Goal: Information Seeking & Learning: Learn about a topic

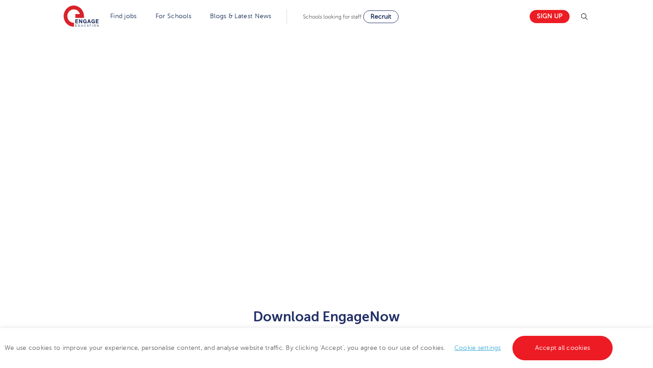
scroll to position [515, 0]
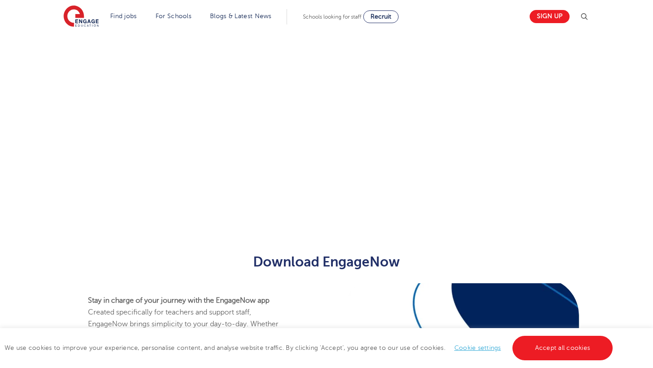
click at [634, 69] on div "Let us know more about you!" at bounding box center [326, 2] width 653 height 478
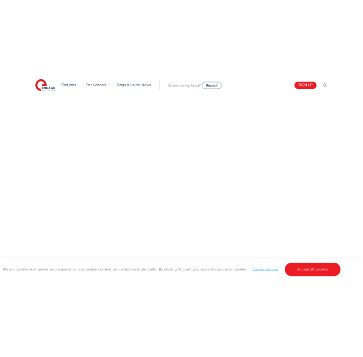
scroll to position [375, 0]
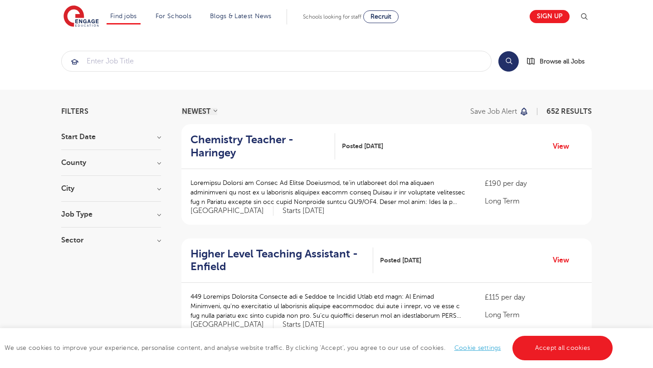
click at [131, 212] on h3 "Job Type" at bounding box center [111, 214] width 100 height 7
click at [75, 232] on label "Long Term 39" at bounding box center [100, 233] width 50 height 12
click at [75, 232] on input "Long Term 39" at bounding box center [78, 232] width 6 height 6
checkbox input "true"
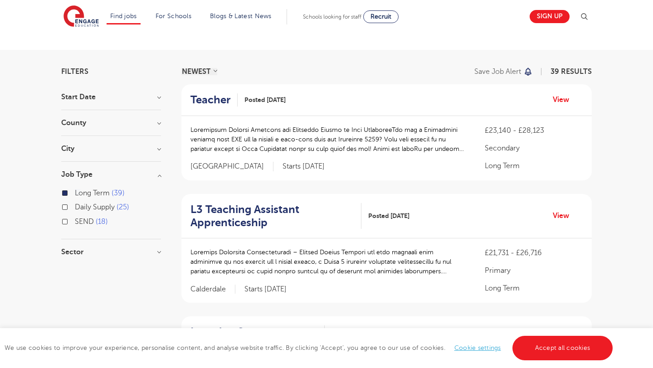
scroll to position [41, 0]
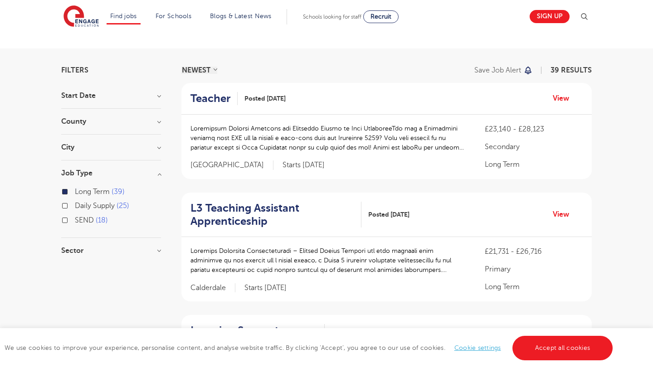
click at [75, 206] on label "Daily Supply 25" at bounding box center [102, 206] width 54 height 12
click at [75, 206] on input "Daily Supply 25" at bounding box center [78, 205] width 6 height 6
checkbox input "true"
click at [65, 209] on div "Daily Supply 25" at bounding box center [111, 207] width 100 height 14
click at [65, 195] on div "Long Term 39" at bounding box center [111, 193] width 100 height 14
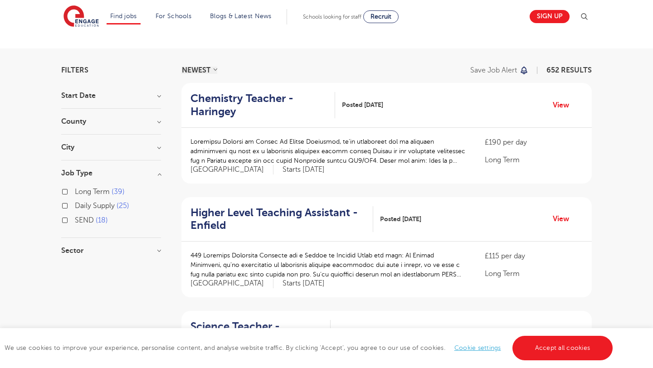
click at [75, 208] on label "Daily Supply 25" at bounding box center [102, 206] width 54 height 12
click at [75, 208] on input "Daily Supply 25" at bounding box center [78, 205] width 6 height 6
checkbox input "true"
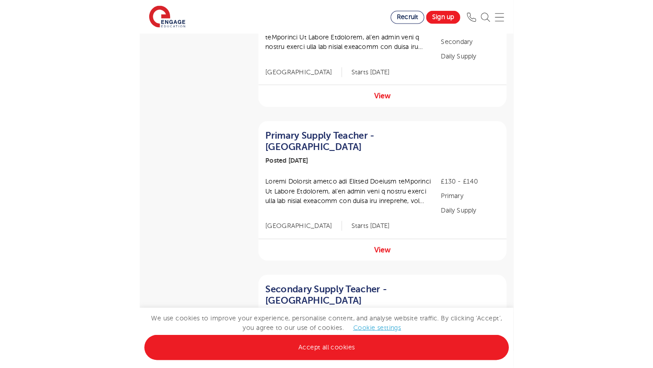
scroll to position [434, 0]
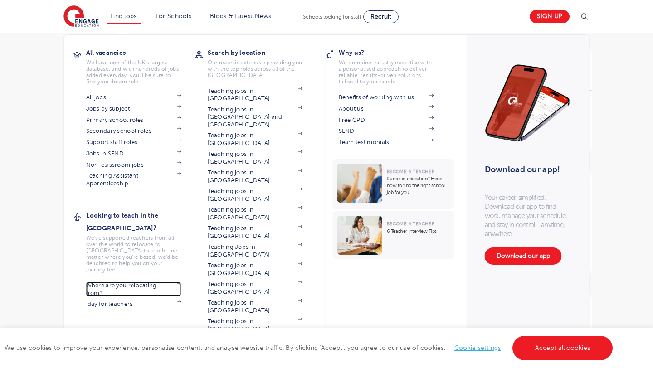
click at [116, 282] on link "Where are you relocating from?" at bounding box center [133, 289] width 95 height 15
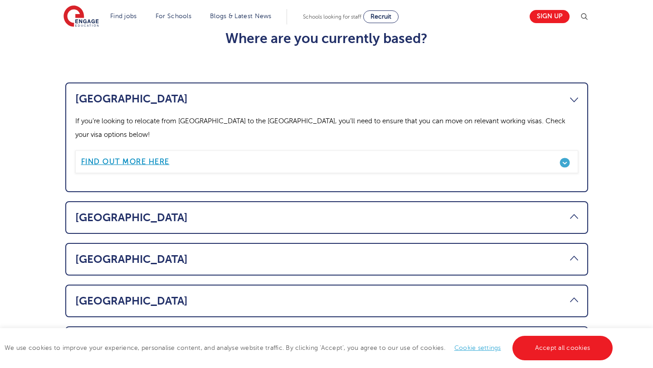
scroll to position [460, 0]
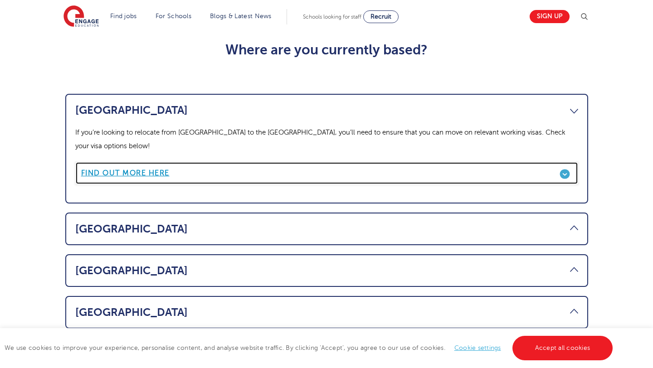
click at [155, 162] on link "Find out more here" at bounding box center [326, 173] width 503 height 23
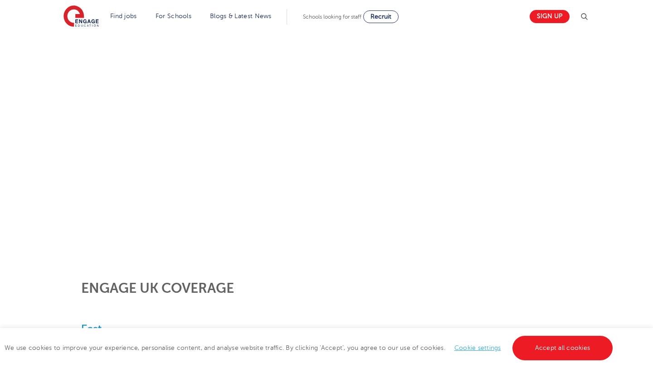
scroll to position [162, 0]
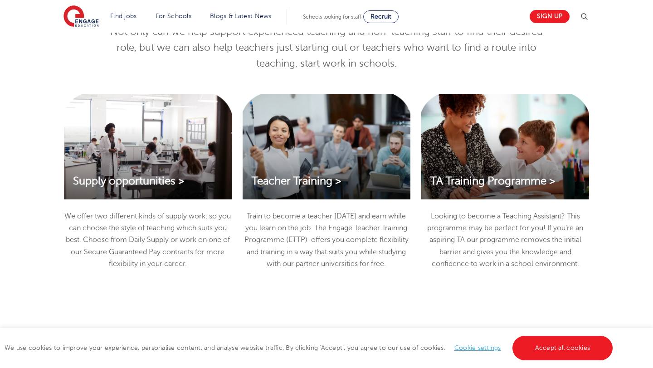
scroll to position [974, 0]
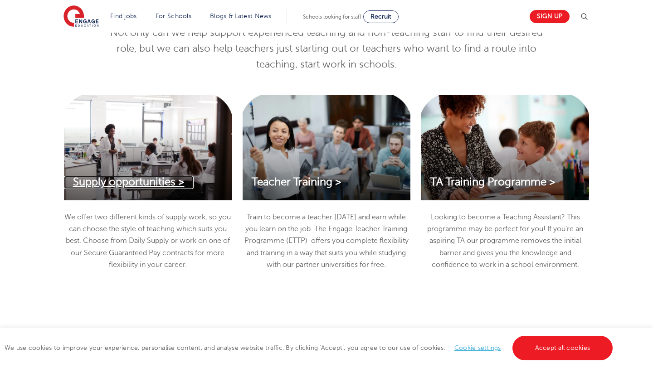
click at [173, 179] on span "Supply opportunities >" at bounding box center [129, 182] width 112 height 12
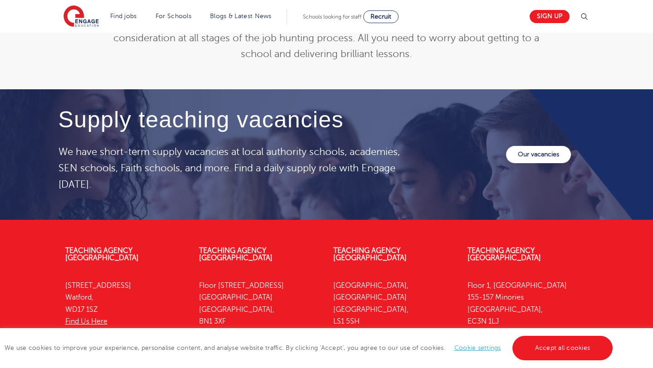
scroll to position [1335, 0]
